Goal: Transaction & Acquisition: Book appointment/travel/reservation

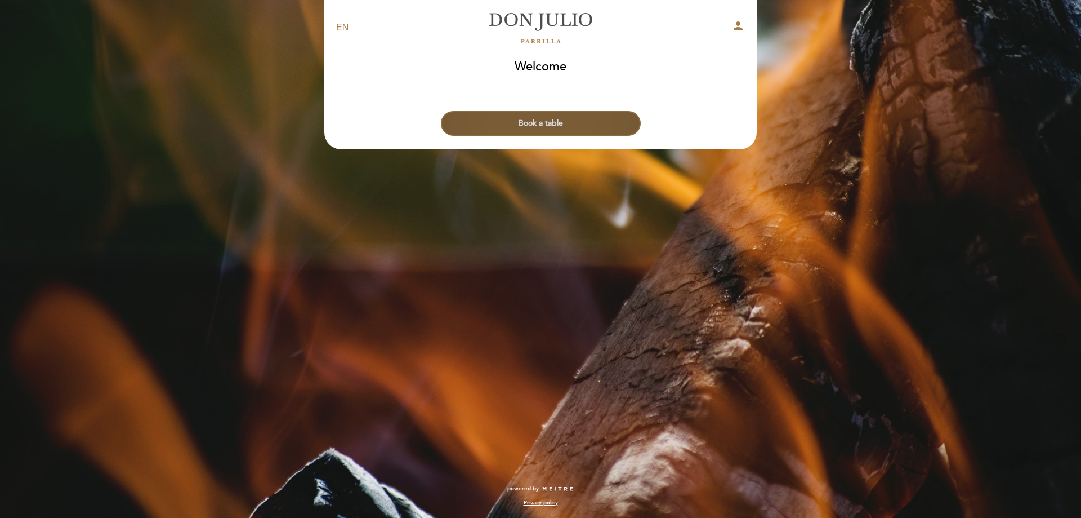
click at [523, 127] on button "Book a table" at bounding box center [541, 123] width 200 height 25
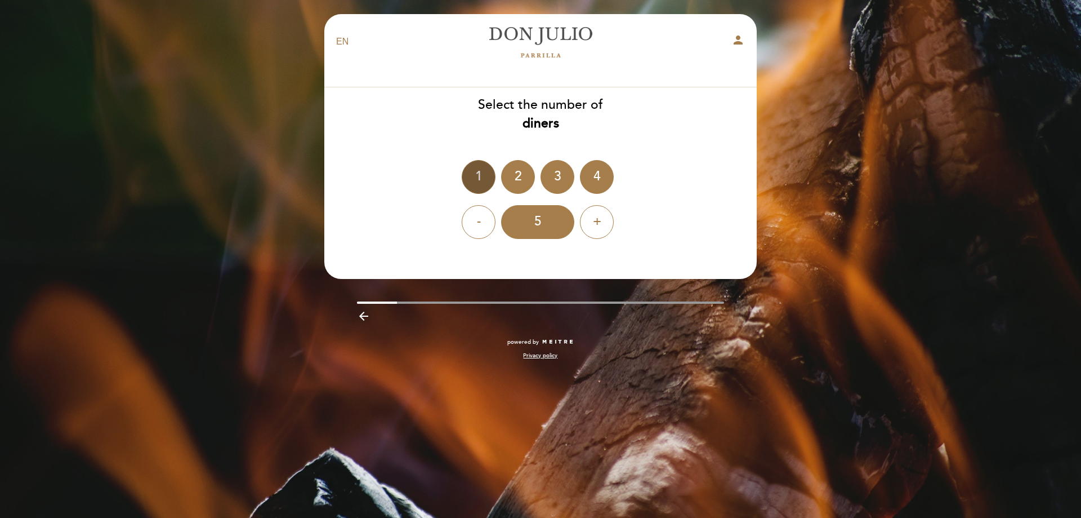
click at [482, 178] on div "1" at bounding box center [479, 177] width 34 height 34
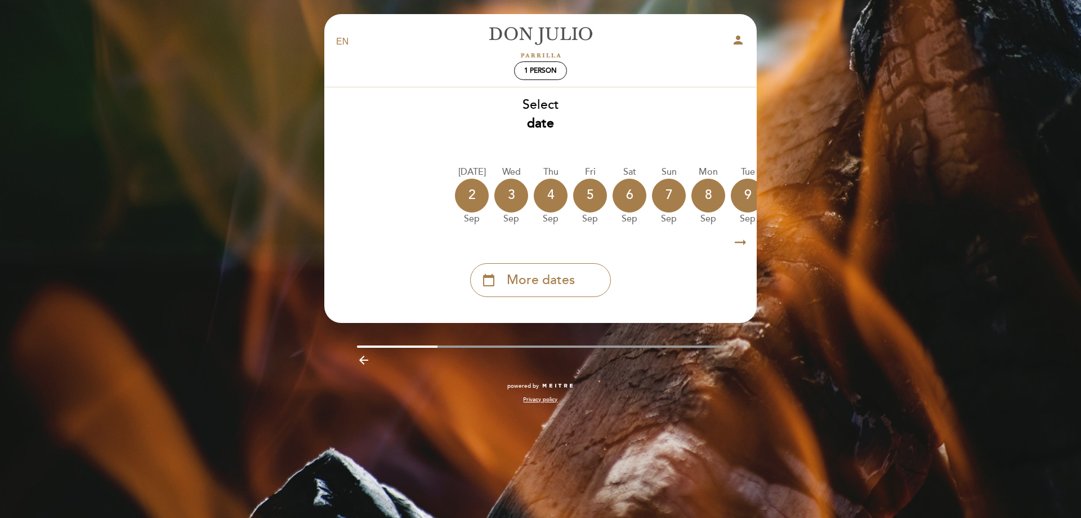
click at [742, 242] on icon "arrow_right_alt" at bounding box center [740, 242] width 17 height 24
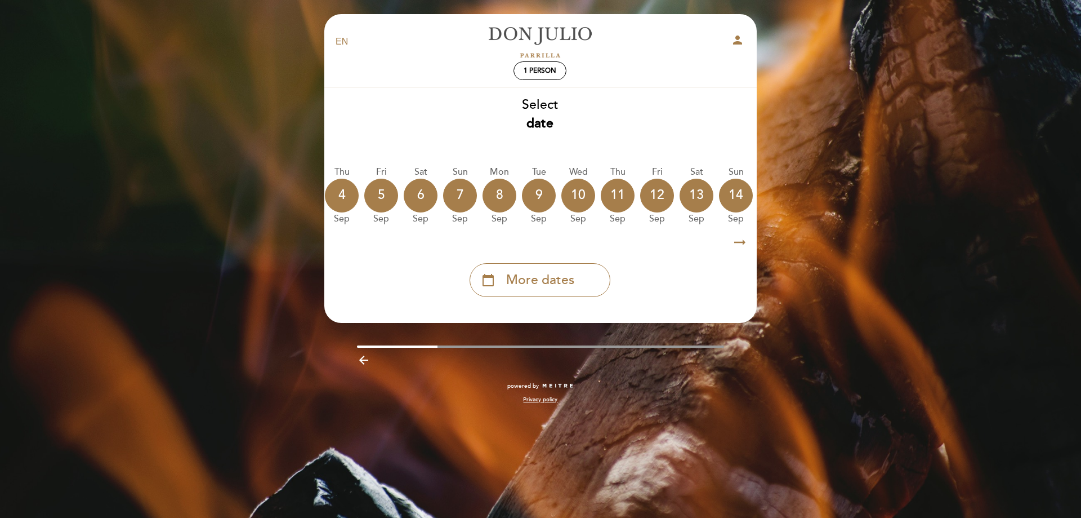
scroll to position [0, 328]
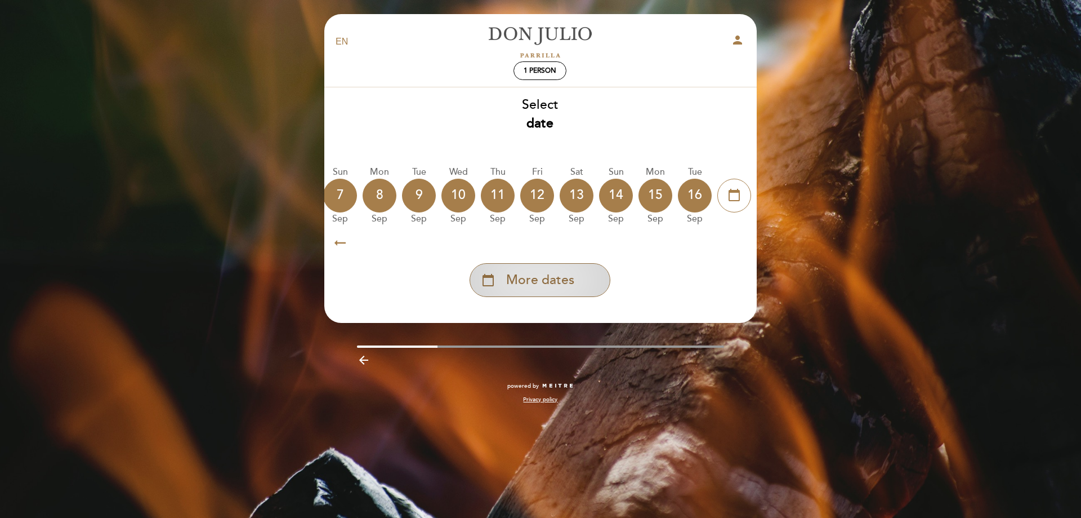
click at [550, 278] on span "More dates" at bounding box center [540, 280] width 68 height 19
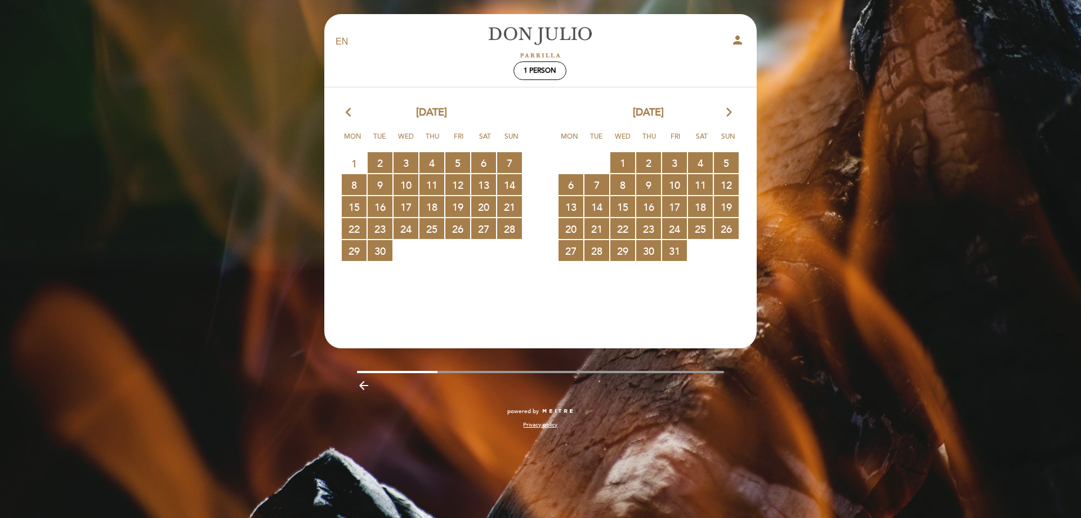
click at [728, 116] on icon "arrow_forward_ios" at bounding box center [729, 112] width 10 height 15
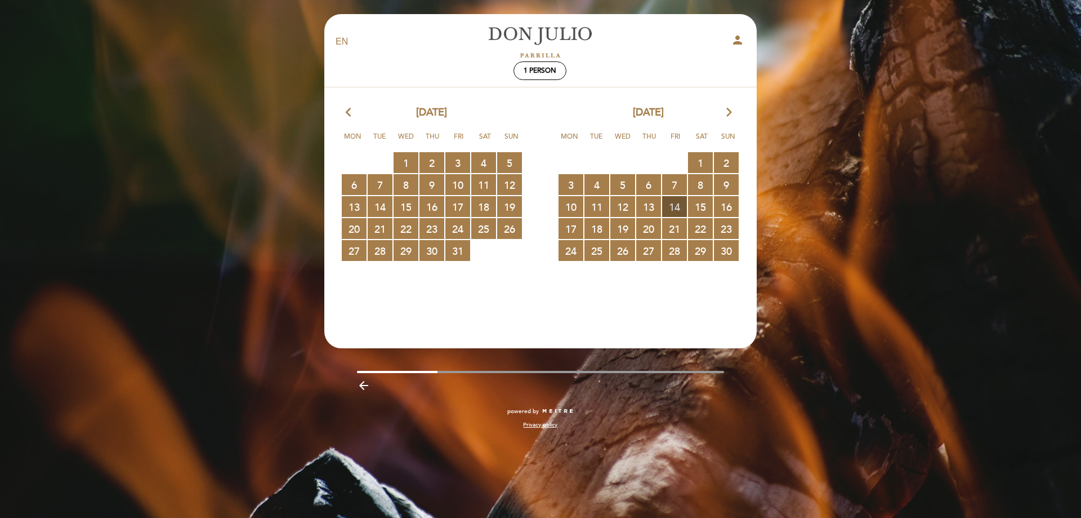
click at [674, 202] on span "14 RESERVATIONS AVAILABLE" at bounding box center [674, 206] width 25 height 21
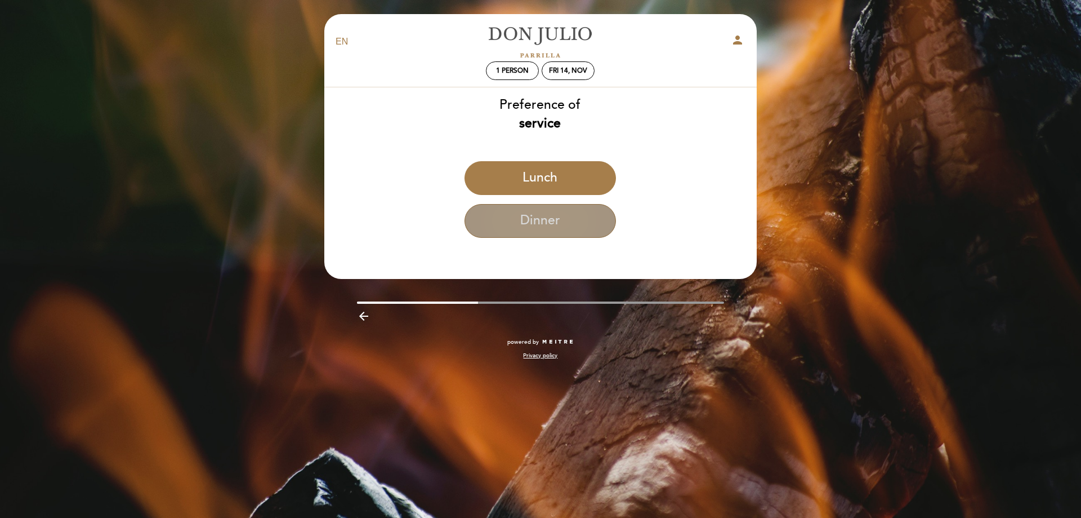
click at [531, 220] on button "Dinner" at bounding box center [541, 221] width 152 height 34
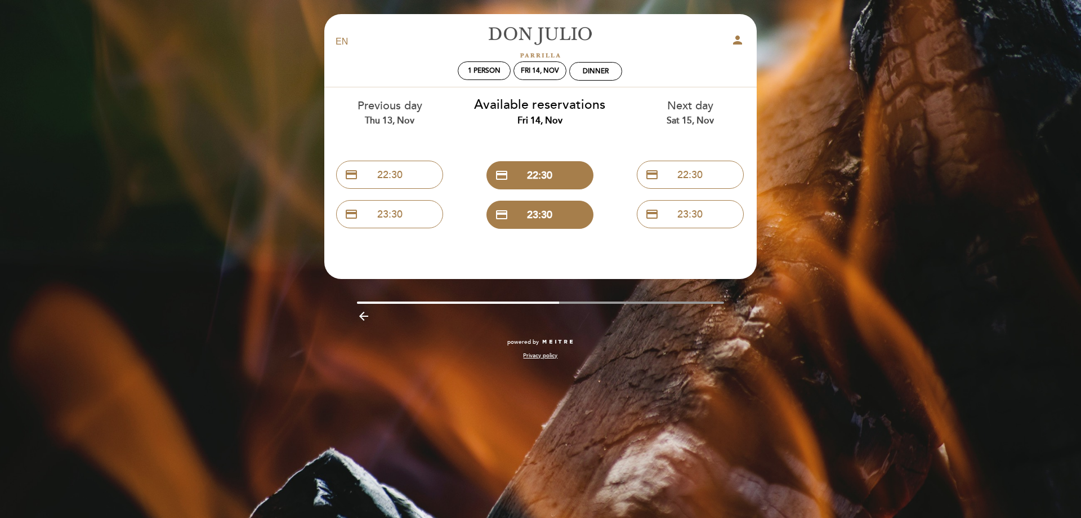
click at [361, 315] on icon "arrow_backward" at bounding box center [364, 316] width 14 height 14
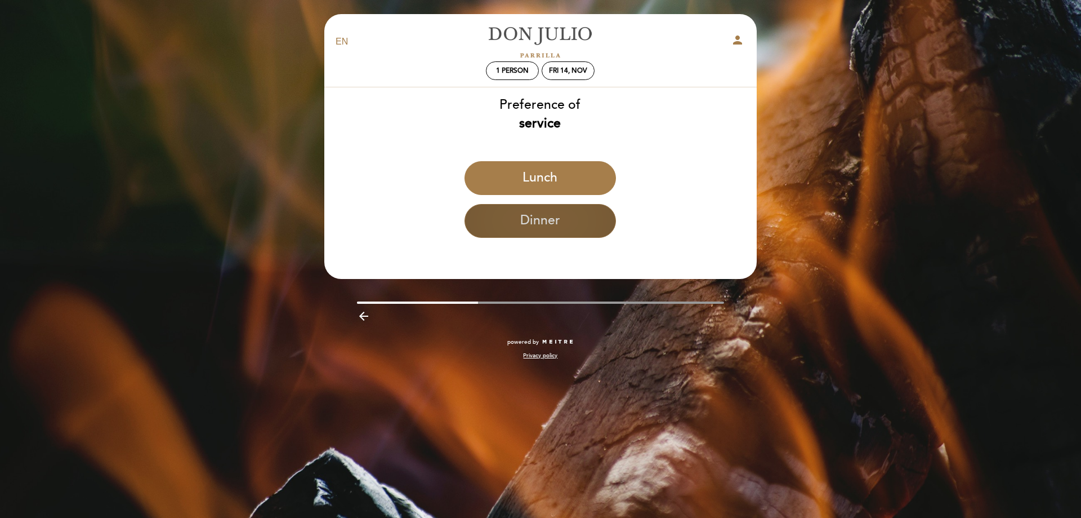
click at [535, 221] on button "Dinner" at bounding box center [541, 221] width 152 height 34
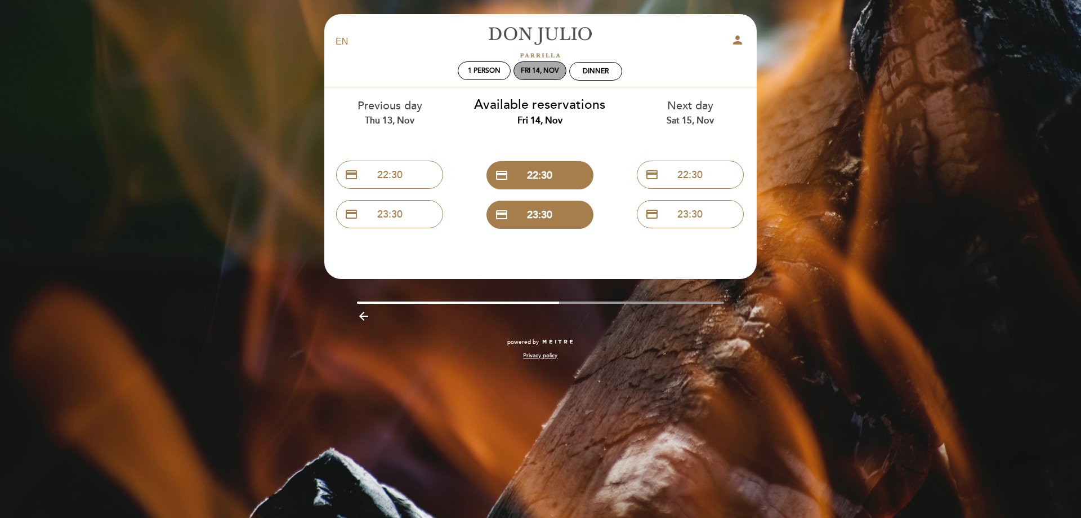
click at [550, 68] on div "Fri 14, Nov" at bounding box center [540, 70] width 38 height 8
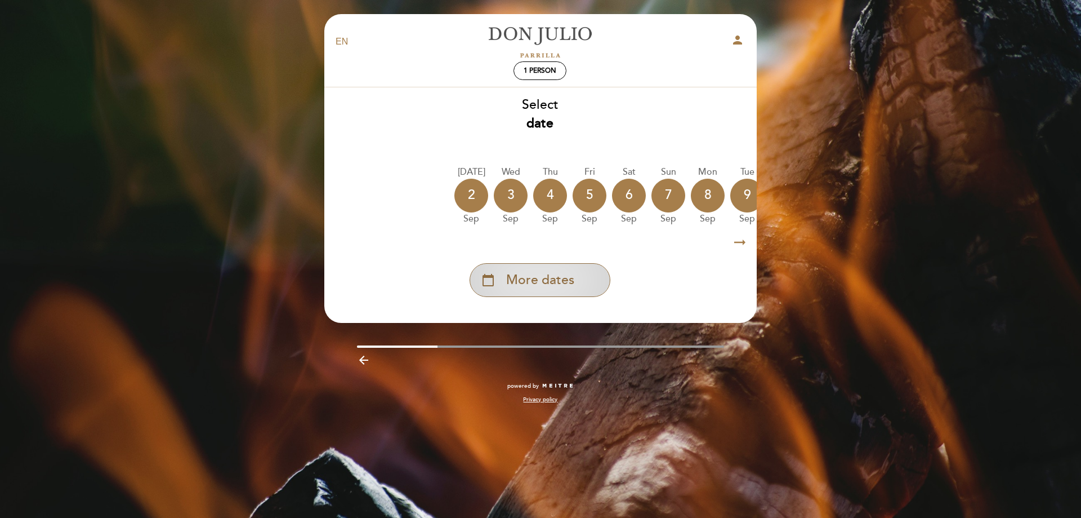
click at [519, 287] on span "More dates" at bounding box center [540, 280] width 68 height 19
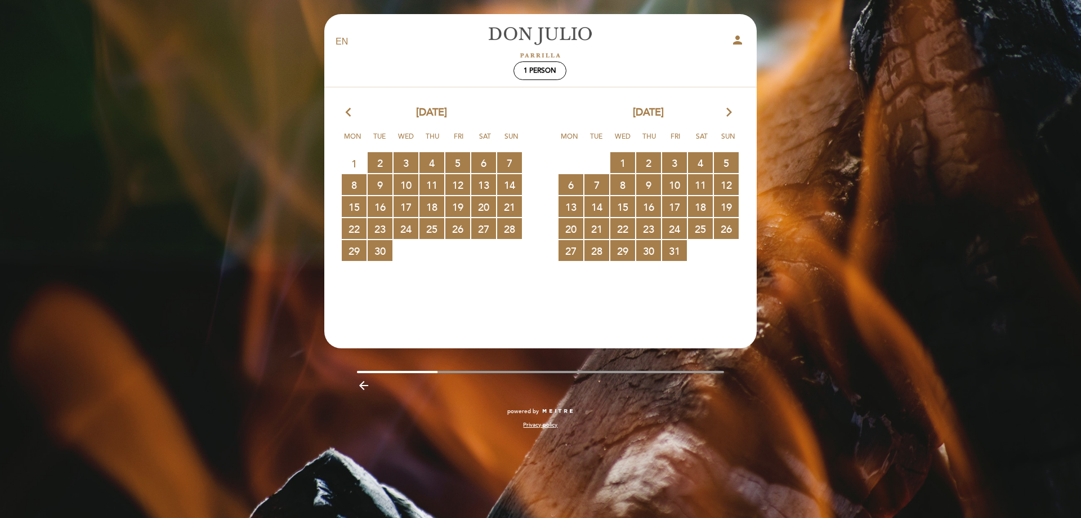
click at [727, 113] on icon "arrow_forward_ios" at bounding box center [729, 112] width 10 height 15
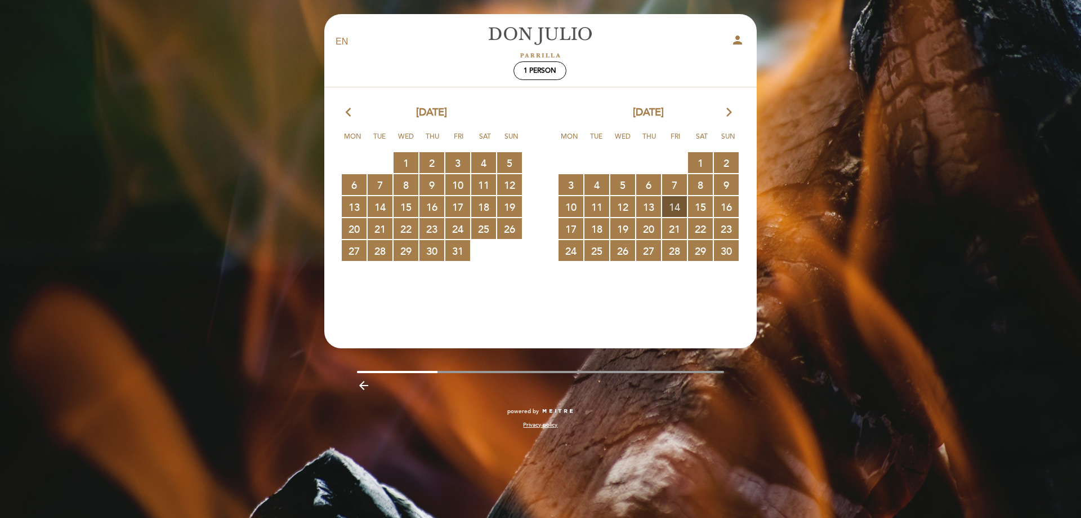
click at [676, 204] on span "14 RESERVATIONS AVAILABLE" at bounding box center [674, 206] width 25 height 21
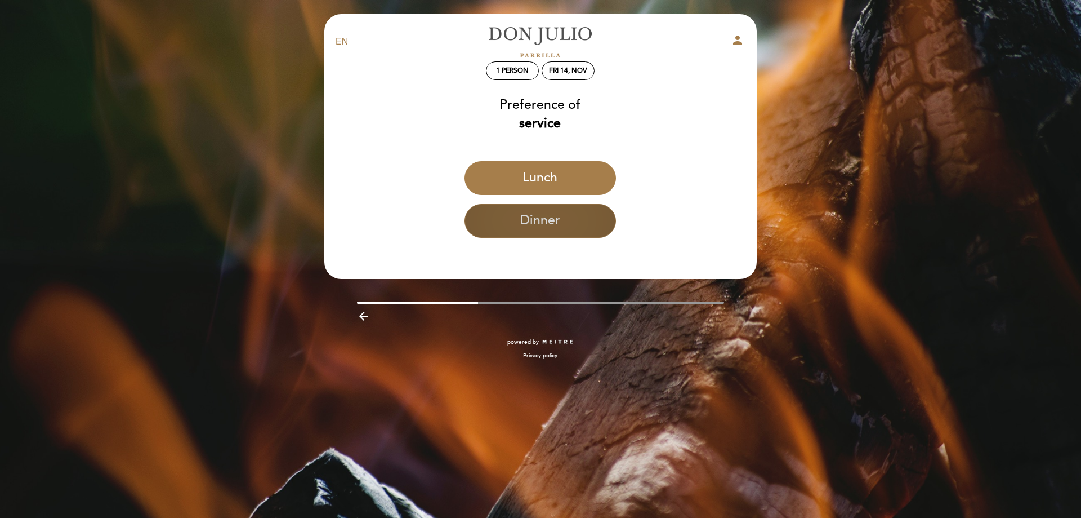
click at [542, 208] on button "Dinner" at bounding box center [541, 221] width 152 height 34
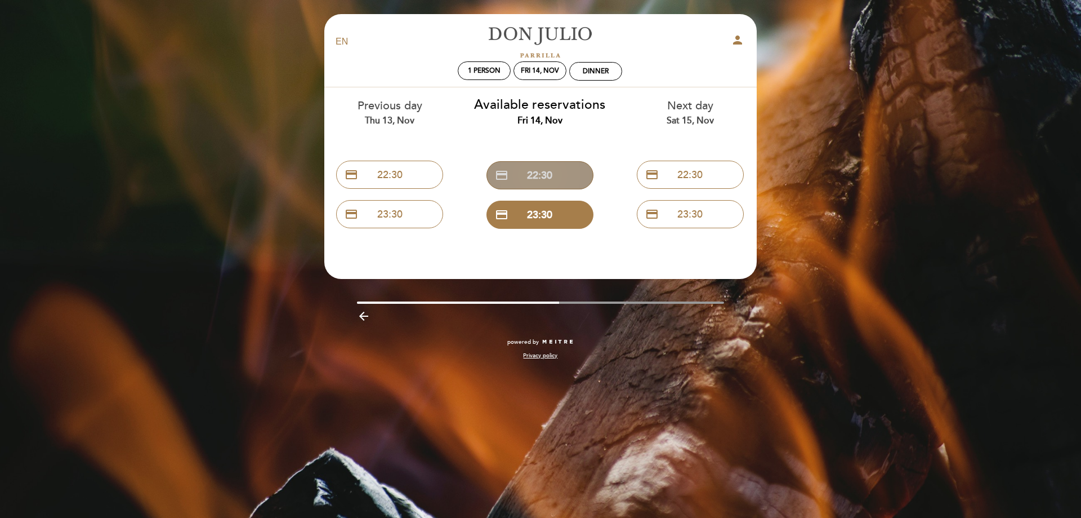
click at [548, 176] on button "credit_card 22:30" at bounding box center [540, 175] width 107 height 28
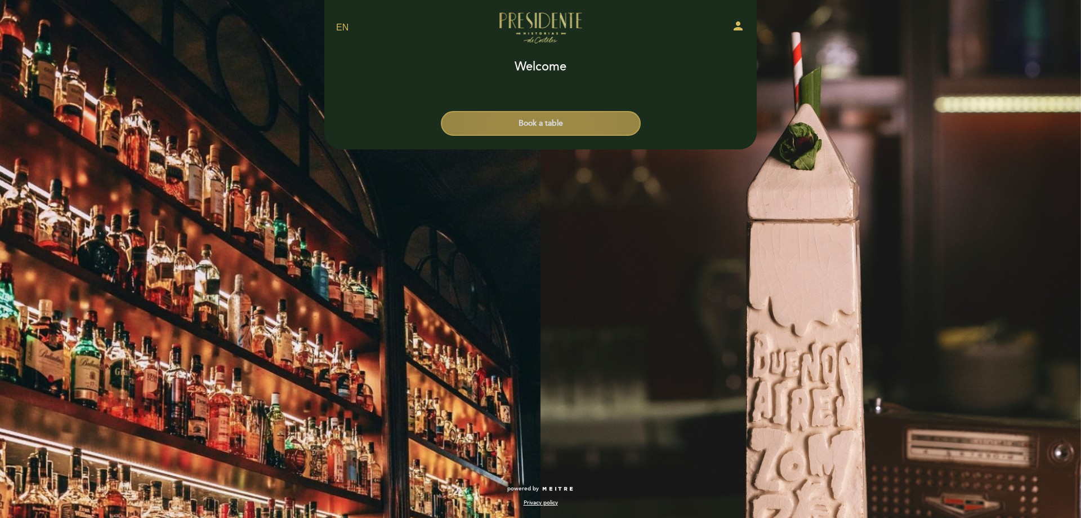
click at [514, 121] on button "Book a table" at bounding box center [541, 123] width 200 height 25
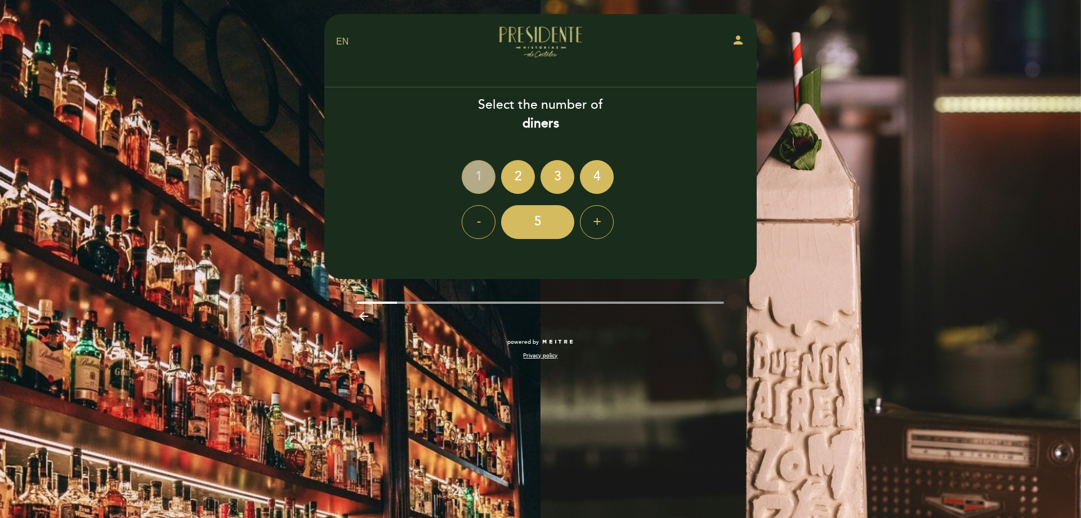
click at [480, 172] on div "1" at bounding box center [479, 177] width 34 height 34
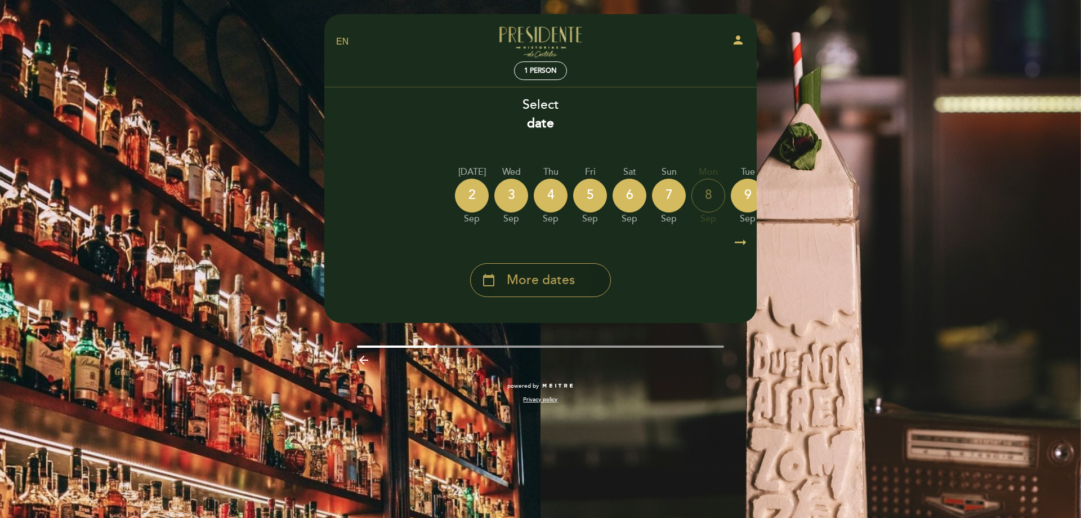
click at [564, 282] on span "More dates" at bounding box center [541, 280] width 68 height 19
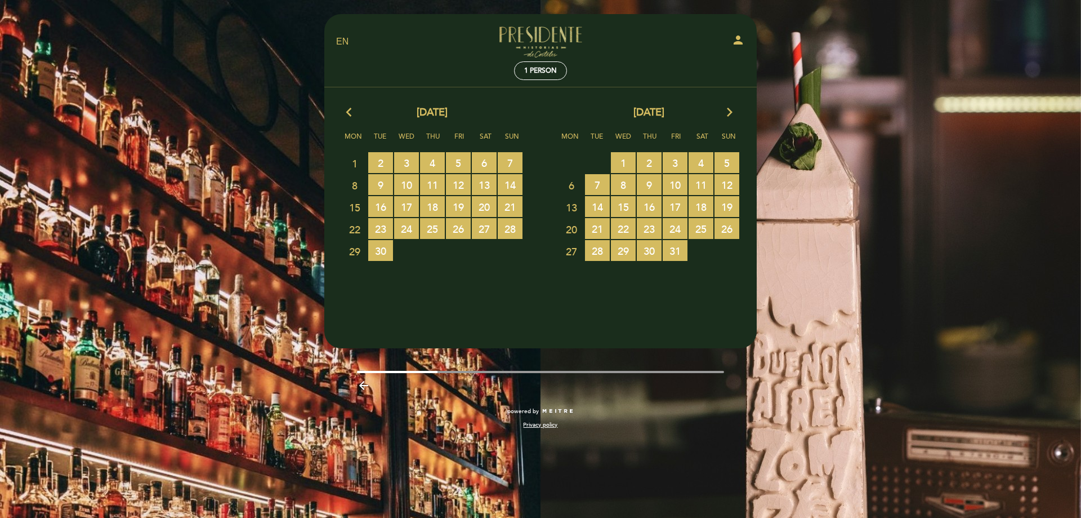
click at [727, 110] on icon "arrow_forward_ios" at bounding box center [730, 112] width 10 height 15
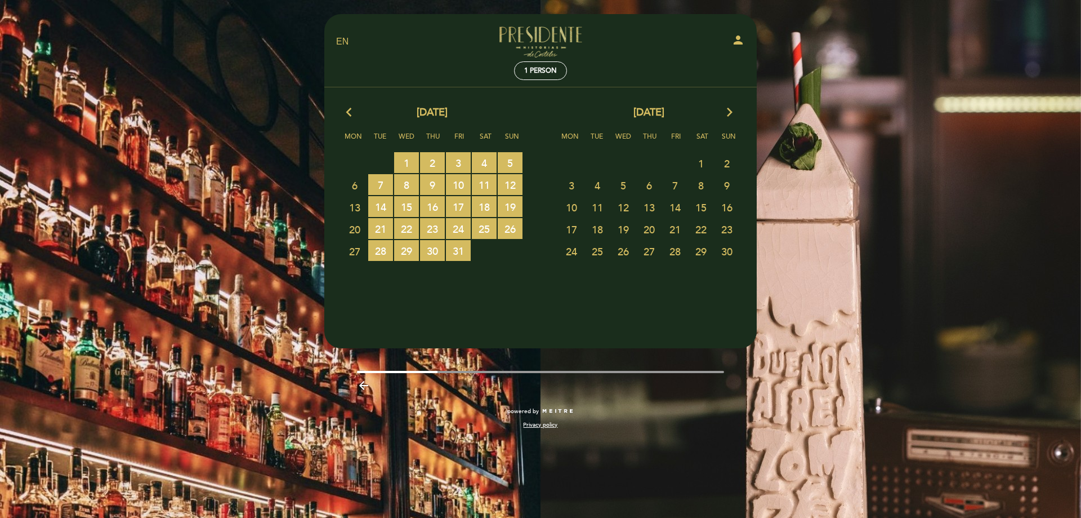
click at [704, 161] on span "1" at bounding box center [701, 163] width 25 height 21
click at [701, 161] on span "1" at bounding box center [701, 163] width 25 height 21
